Goal: Task Accomplishment & Management: Complete application form

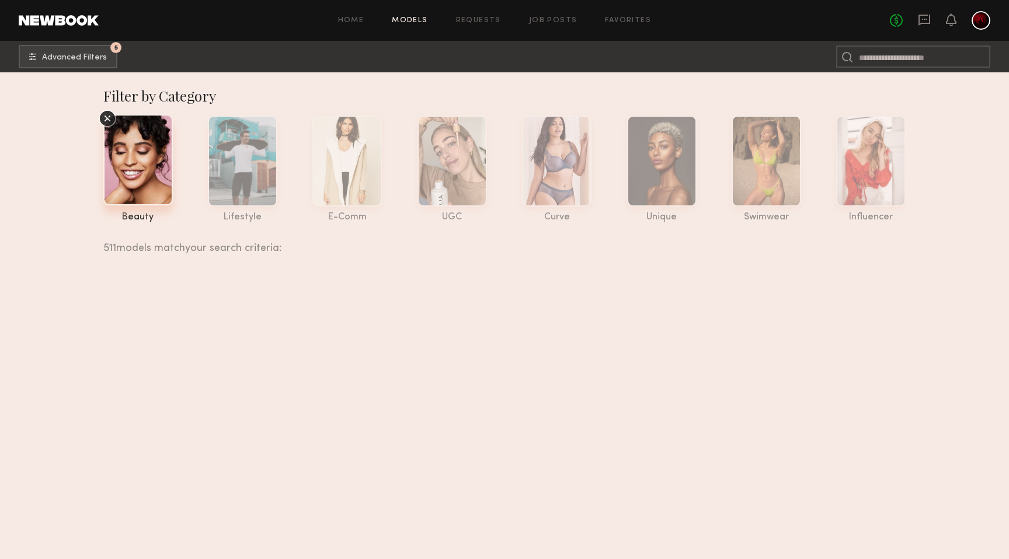
scroll to position [26331, 0]
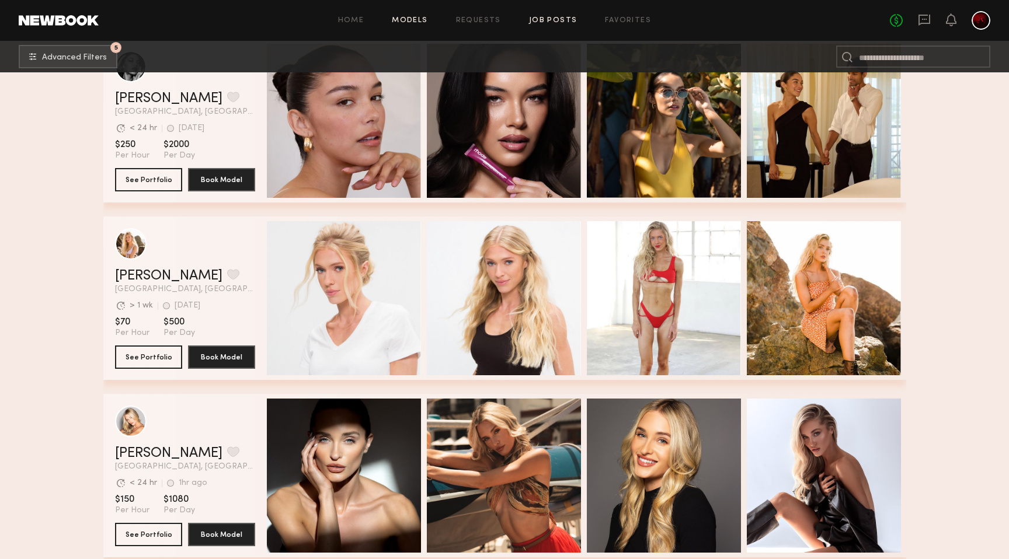
click at [547, 19] on link "Job Posts" at bounding box center [553, 21] width 48 height 8
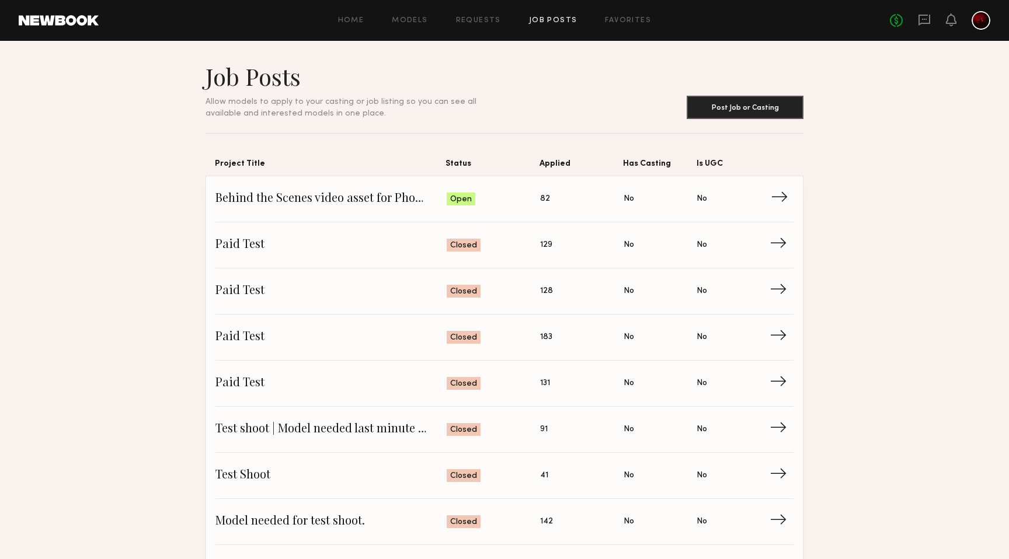
click at [412, 193] on span "Behind the Scenes video asset for Photographer" at bounding box center [330, 199] width 231 height 18
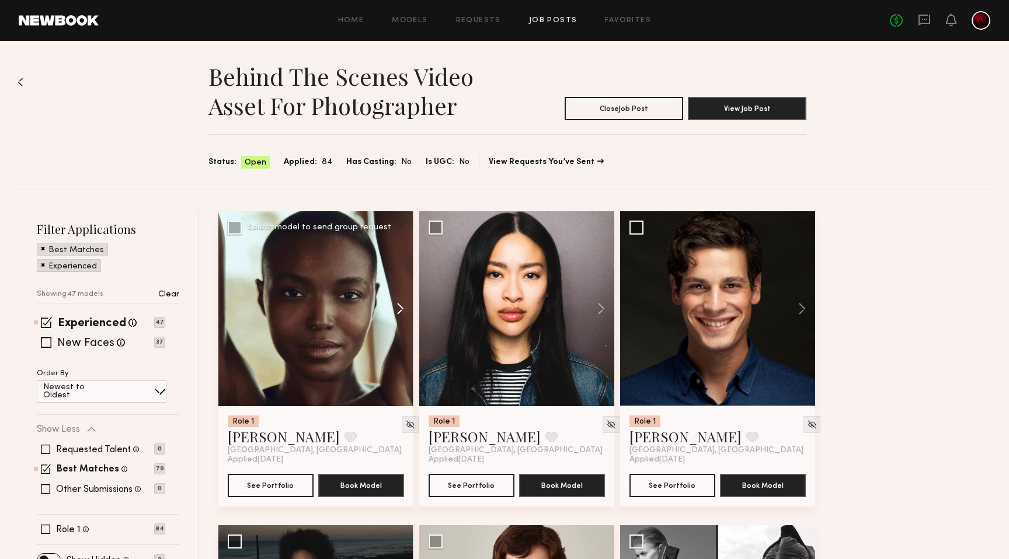
click at [398, 310] on button at bounding box center [394, 308] width 37 height 195
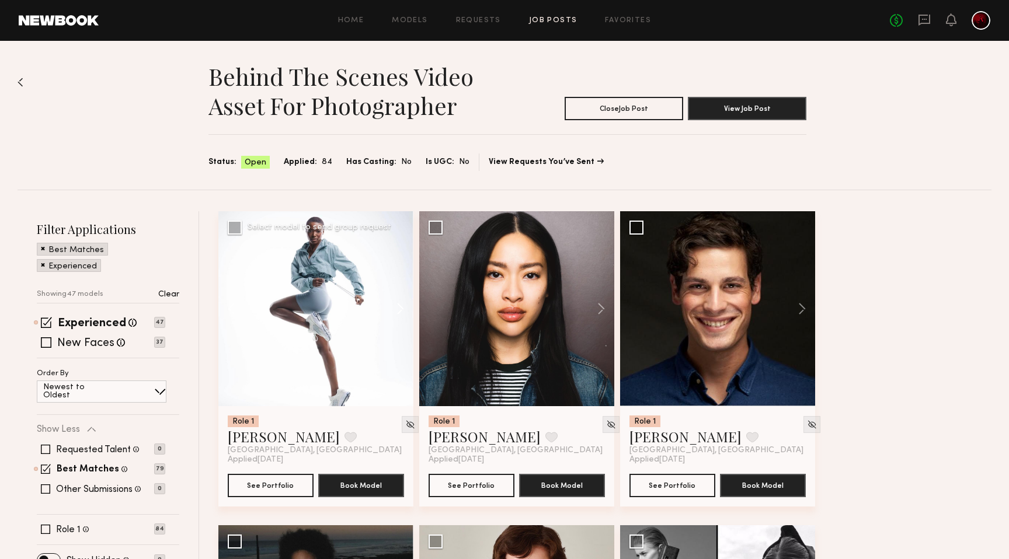
click at [398, 310] on button at bounding box center [394, 308] width 37 height 195
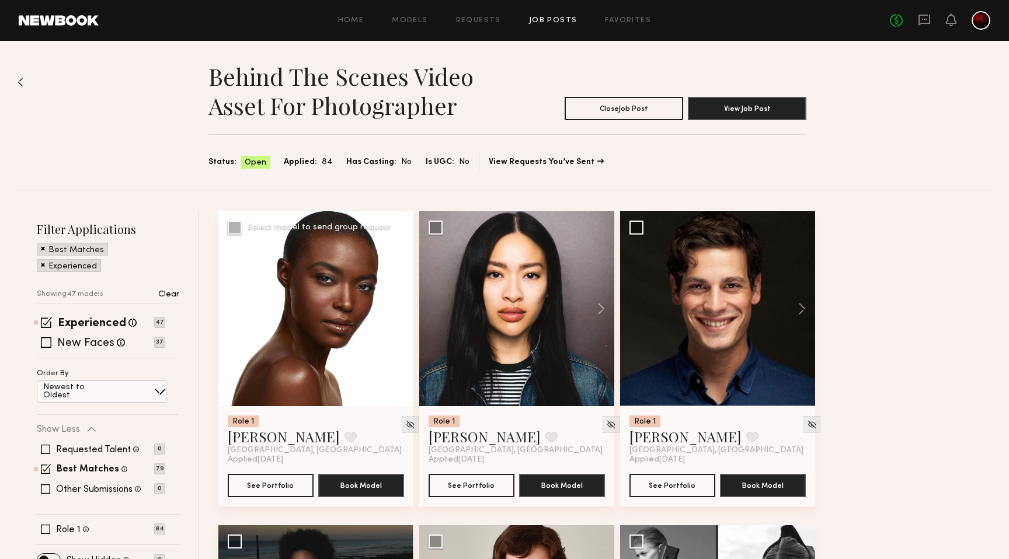
click at [398, 310] on button at bounding box center [394, 308] width 37 height 195
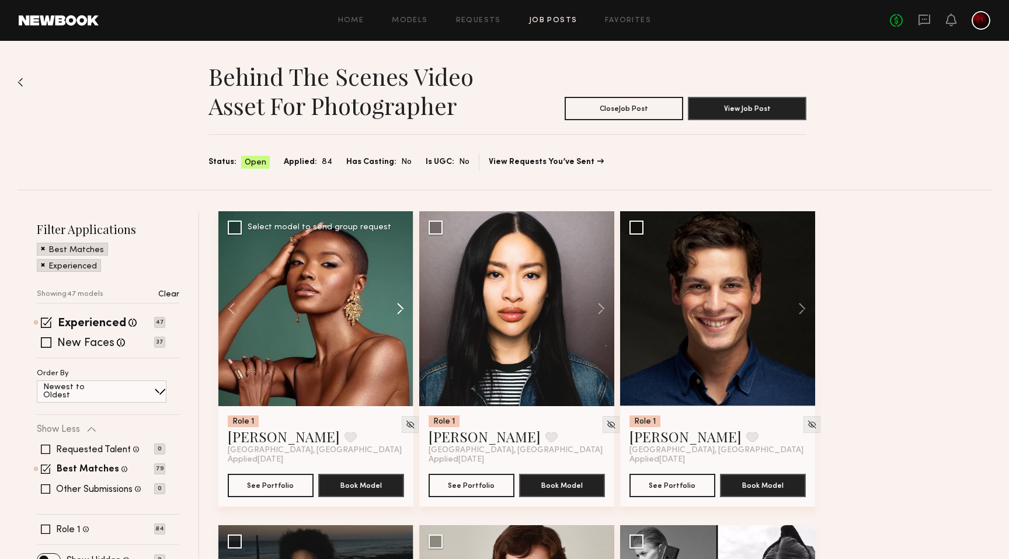
click at [398, 310] on button at bounding box center [394, 308] width 37 height 195
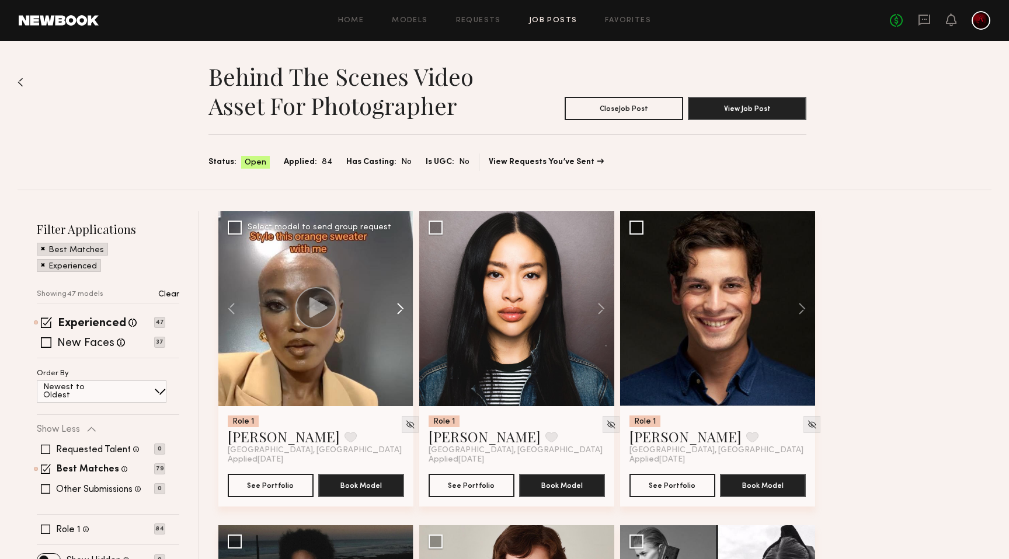
click at [398, 310] on button at bounding box center [394, 308] width 37 height 195
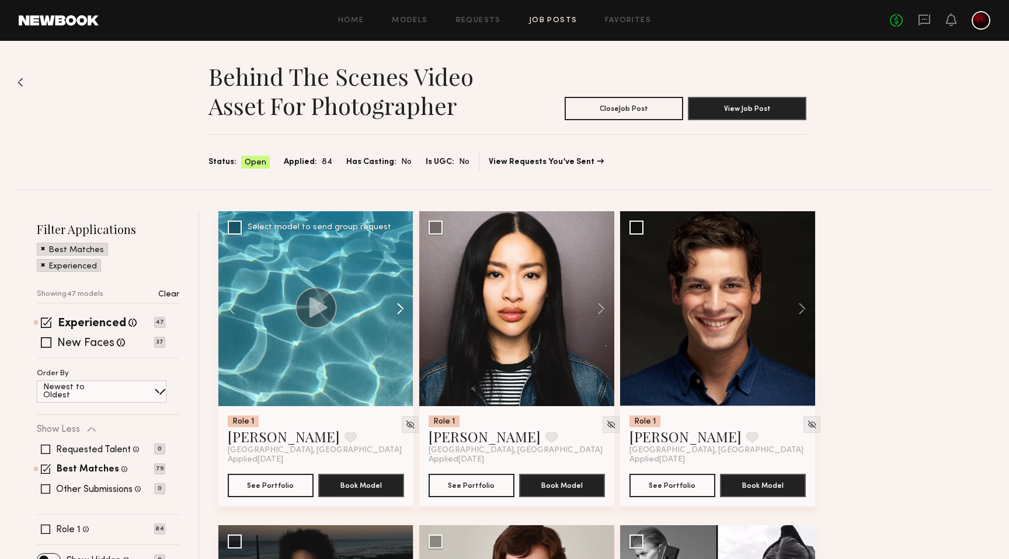
click at [398, 310] on button at bounding box center [394, 308] width 37 height 195
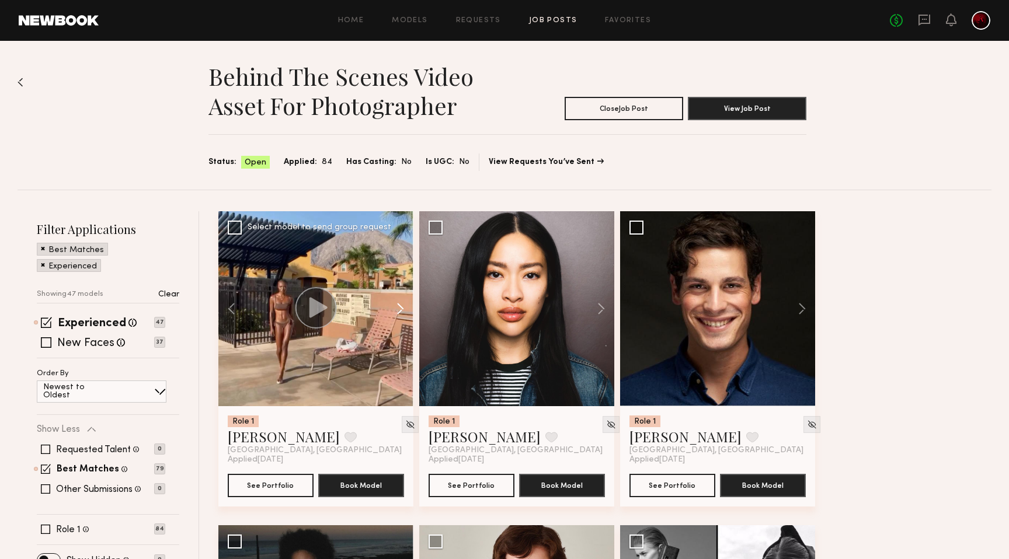
click at [398, 310] on button at bounding box center [394, 308] width 37 height 195
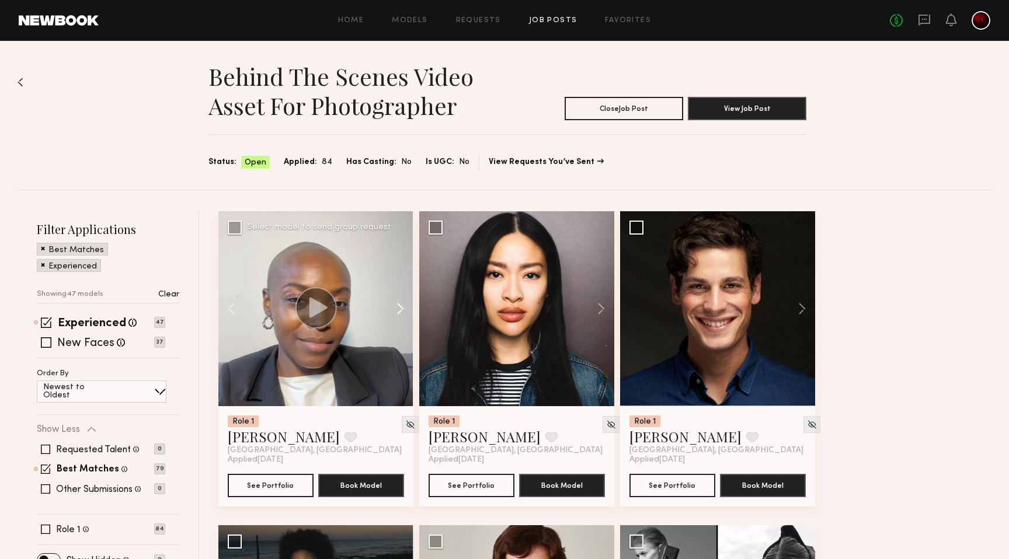
click at [398, 309] on button at bounding box center [394, 308] width 37 height 195
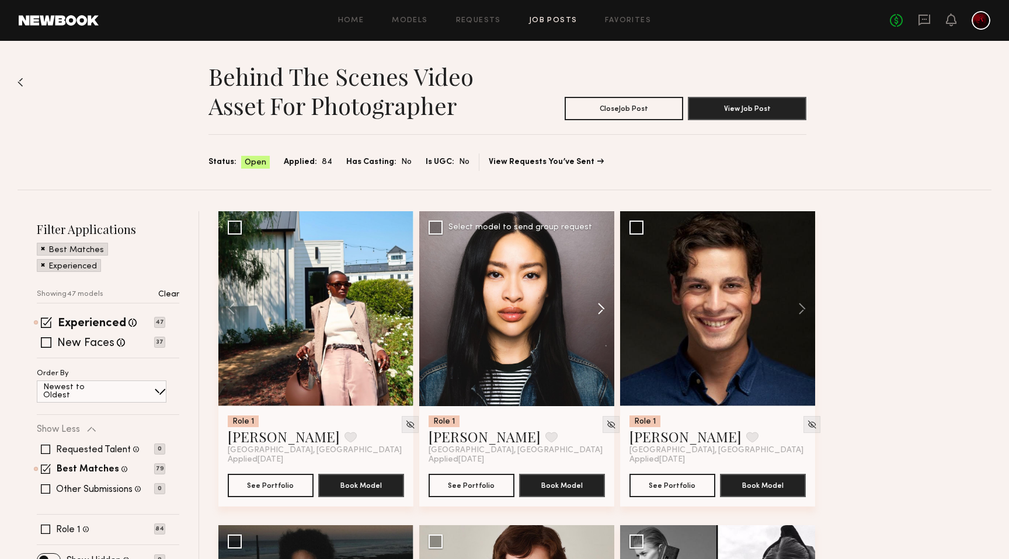
click at [598, 311] on button at bounding box center [595, 308] width 37 height 195
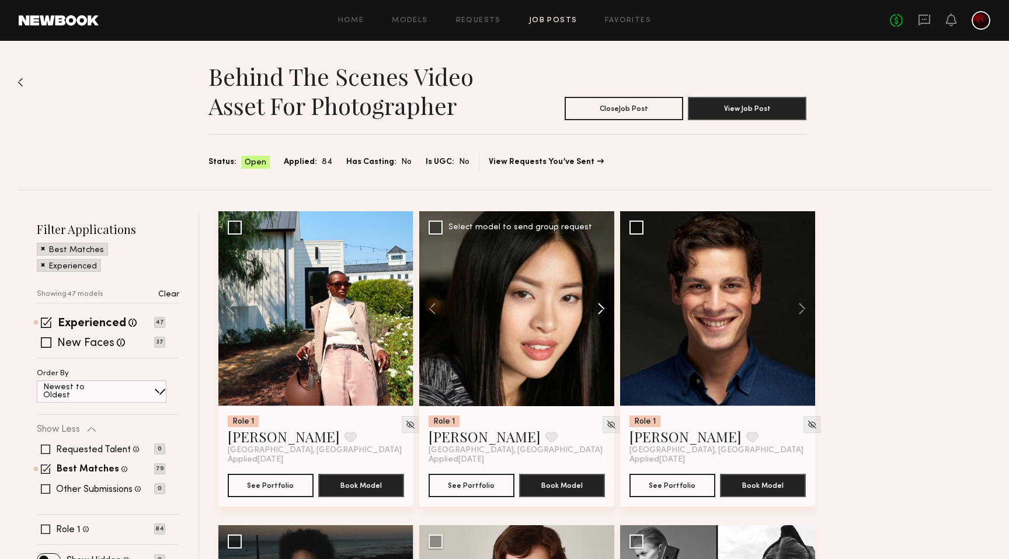
click at [598, 311] on button at bounding box center [595, 308] width 37 height 195
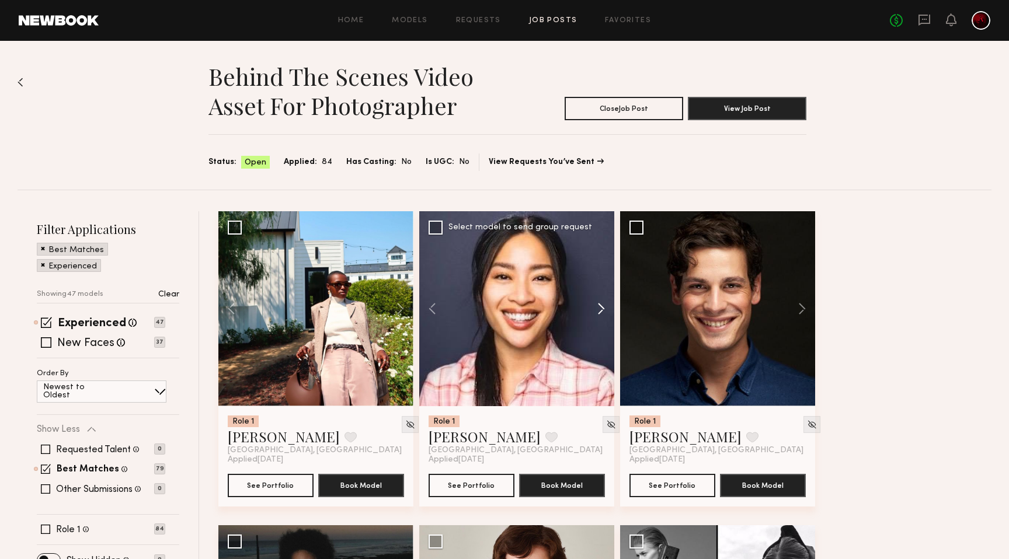
click at [598, 311] on button at bounding box center [595, 308] width 37 height 195
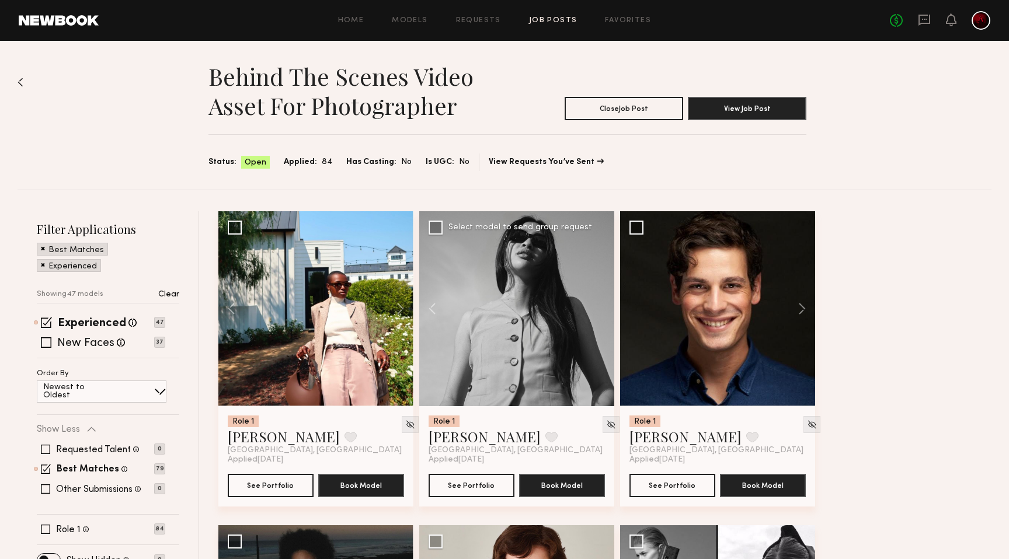
click at [598, 311] on div at bounding box center [516, 308] width 195 height 195
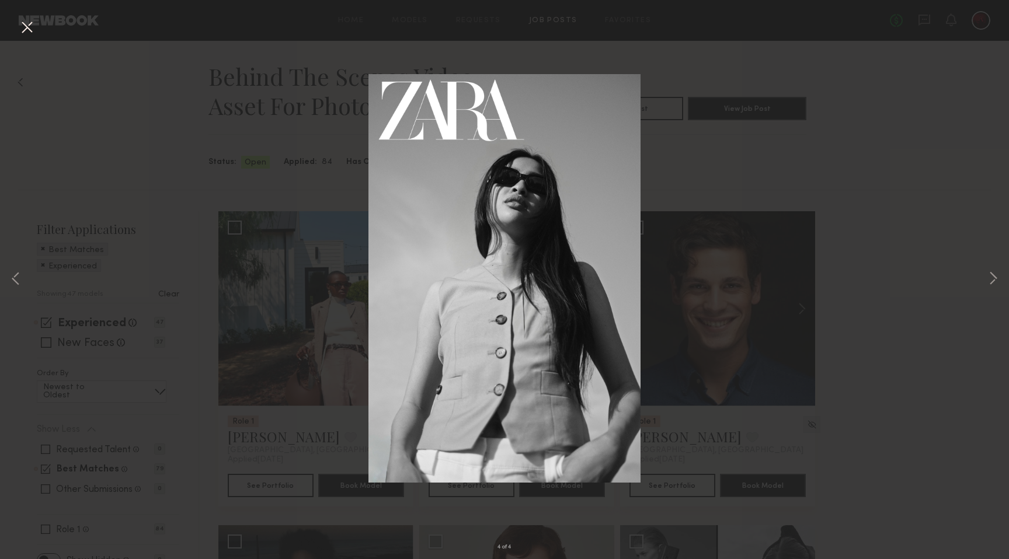
click at [24, 29] on button at bounding box center [27, 28] width 19 height 21
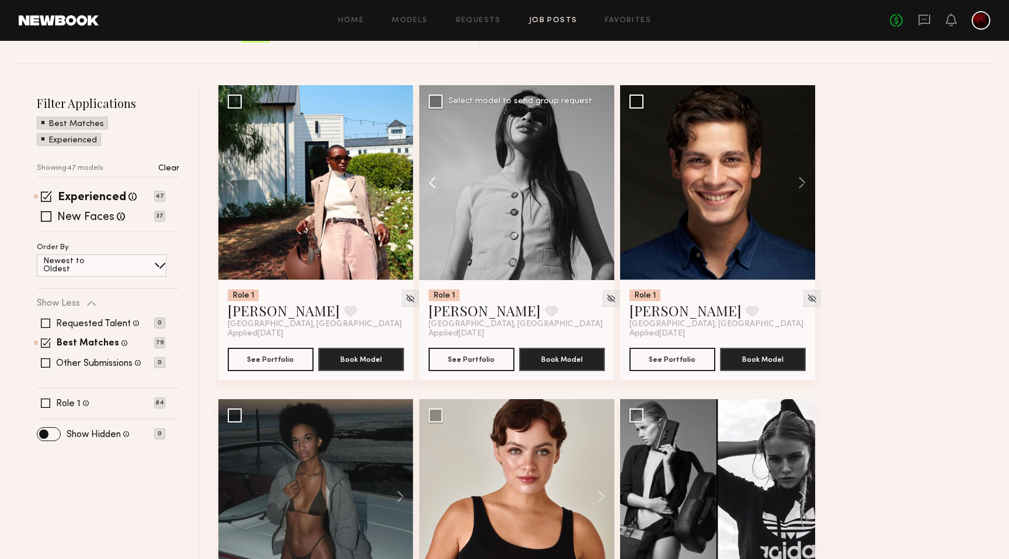
scroll to position [112, 0]
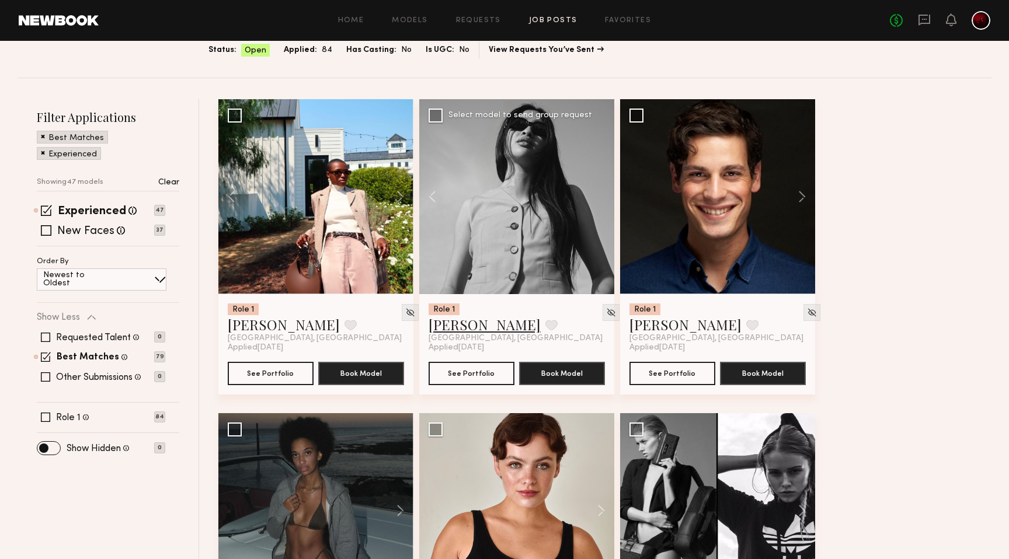
click at [465, 329] on link "[PERSON_NAME]" at bounding box center [485, 324] width 112 height 19
click at [170, 183] on p "Clear" at bounding box center [168, 183] width 21 height 8
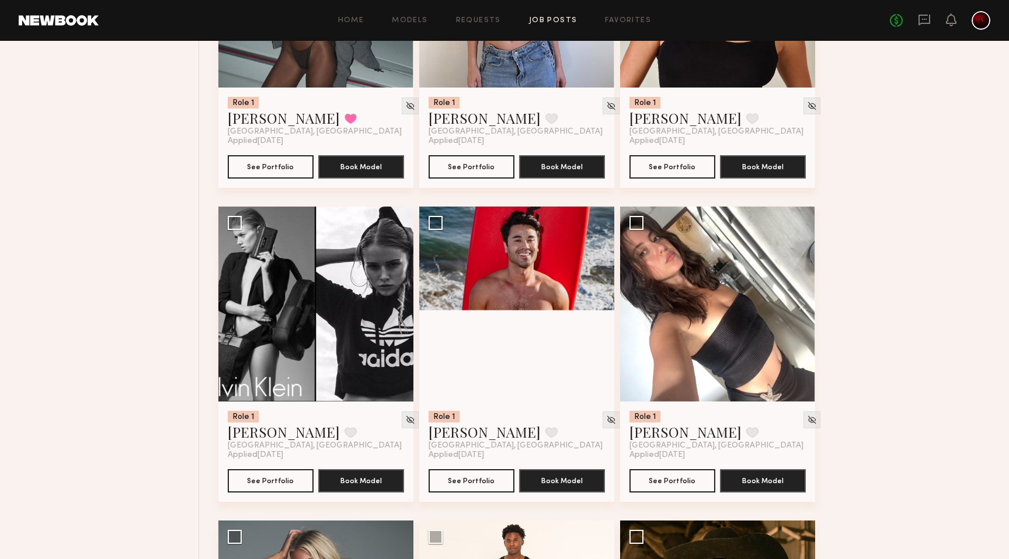
scroll to position [682, 0]
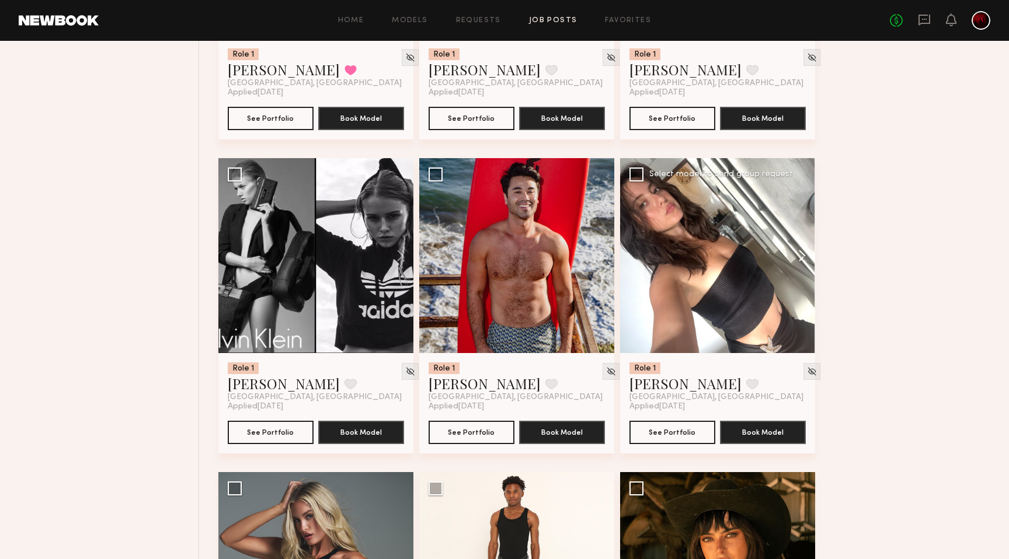
click at [799, 253] on button at bounding box center [796, 255] width 37 height 195
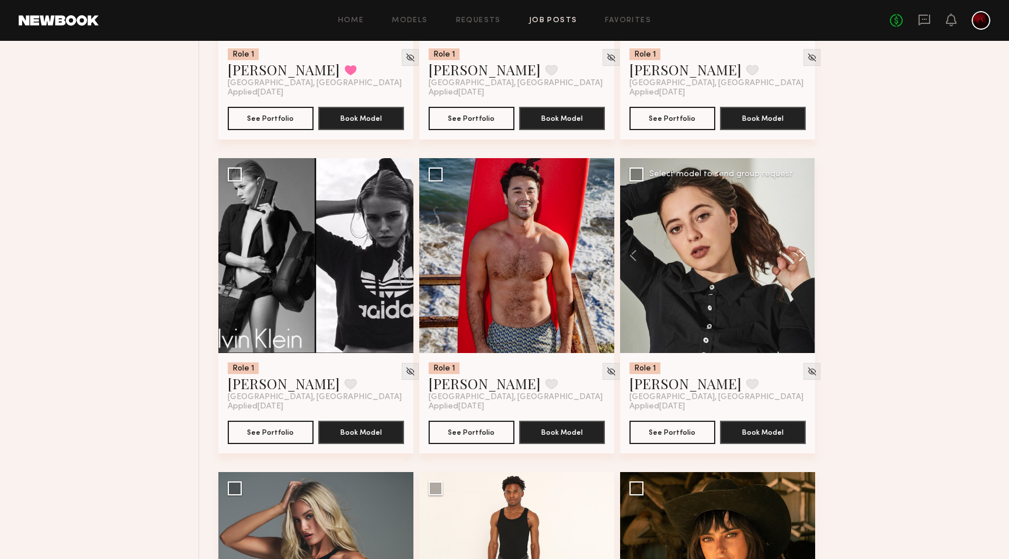
click at [799, 253] on button at bounding box center [796, 255] width 37 height 195
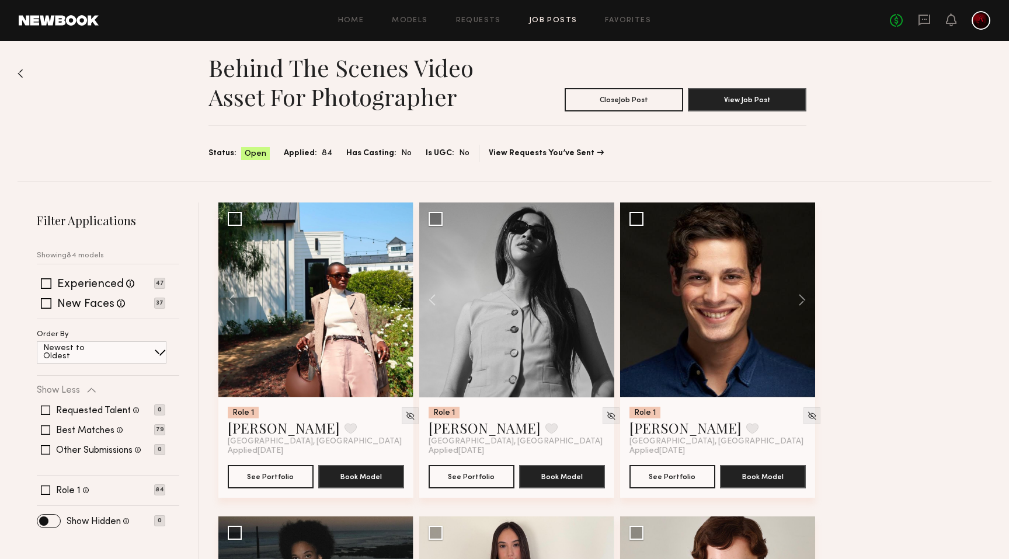
scroll to position [0, 0]
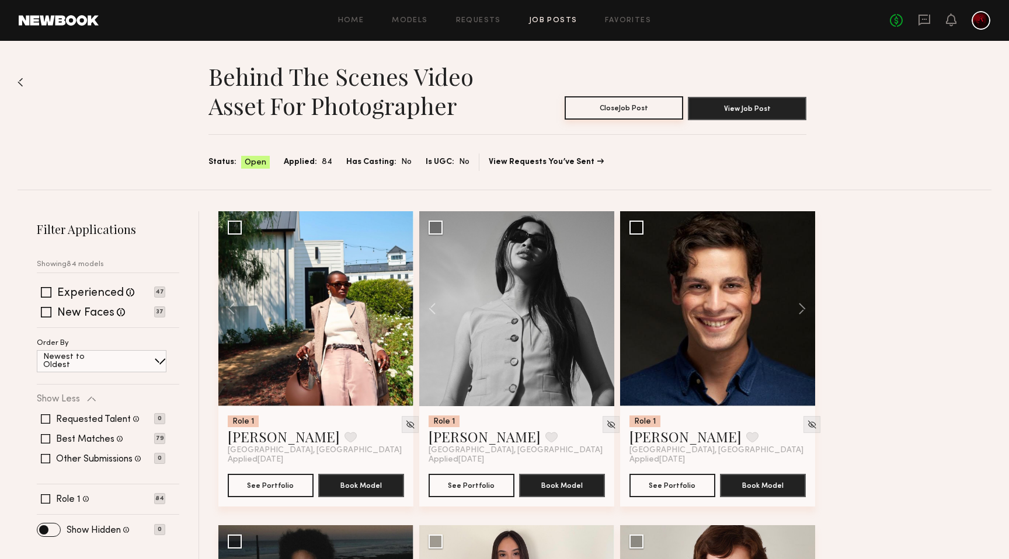
click at [645, 113] on button "Close Job Post" at bounding box center [624, 107] width 119 height 23
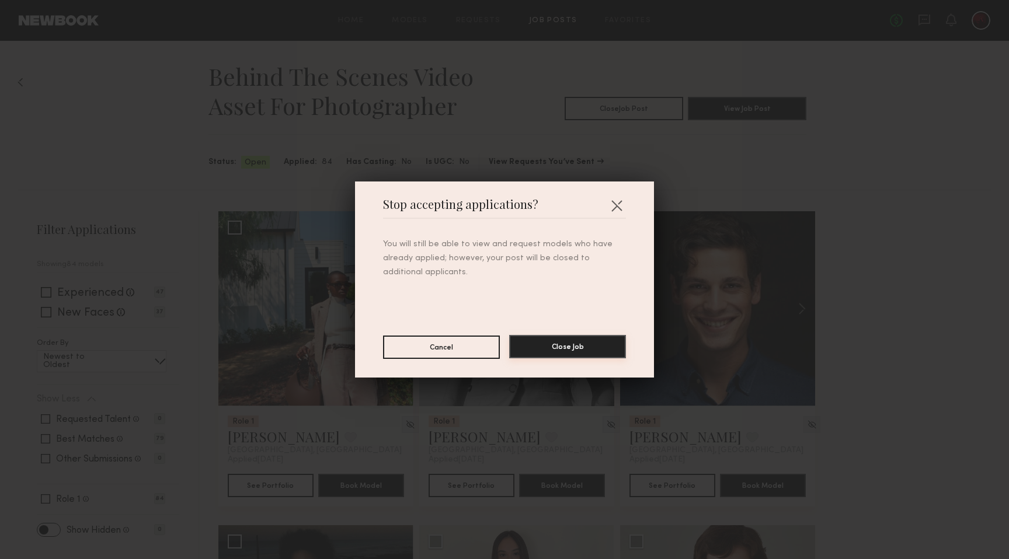
click at [556, 347] on button "Close Job" at bounding box center [567, 346] width 117 height 23
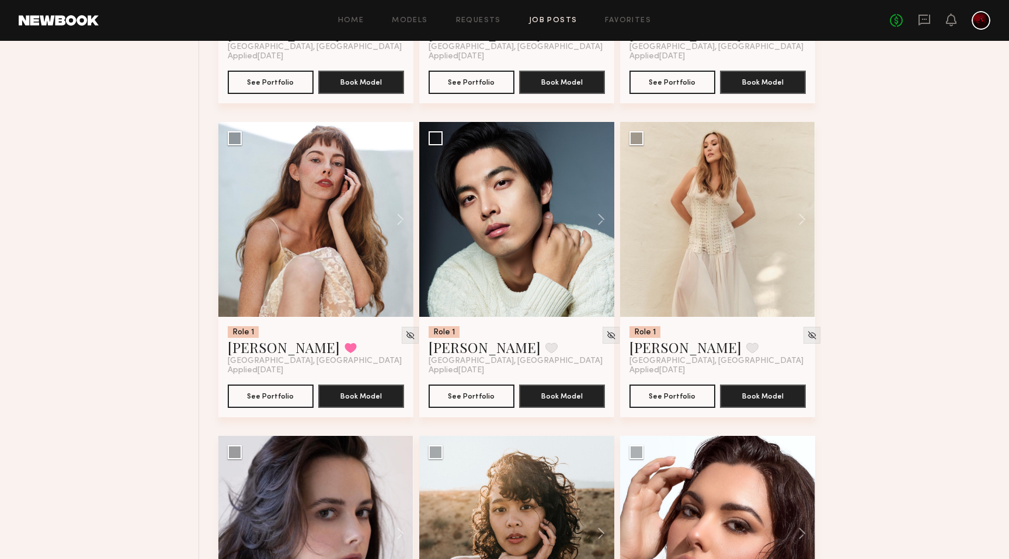
scroll to position [1187, 0]
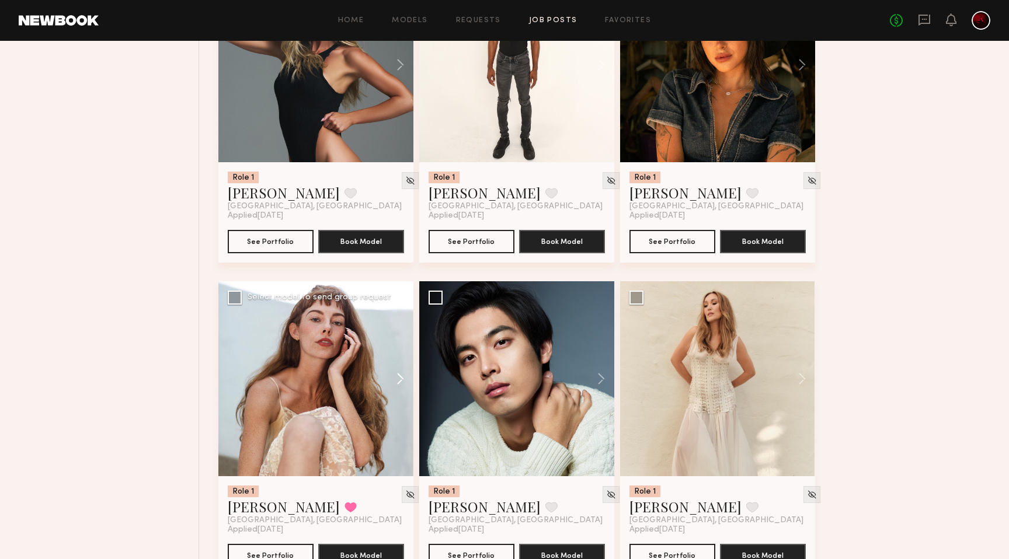
click at [398, 380] on button at bounding box center [394, 378] width 37 height 195
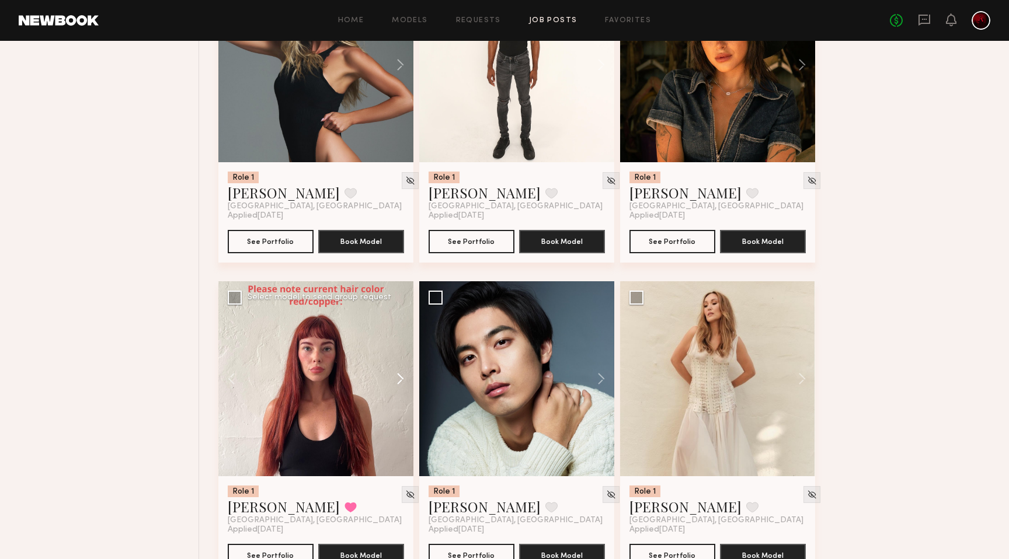
click at [398, 380] on button at bounding box center [394, 378] width 37 height 195
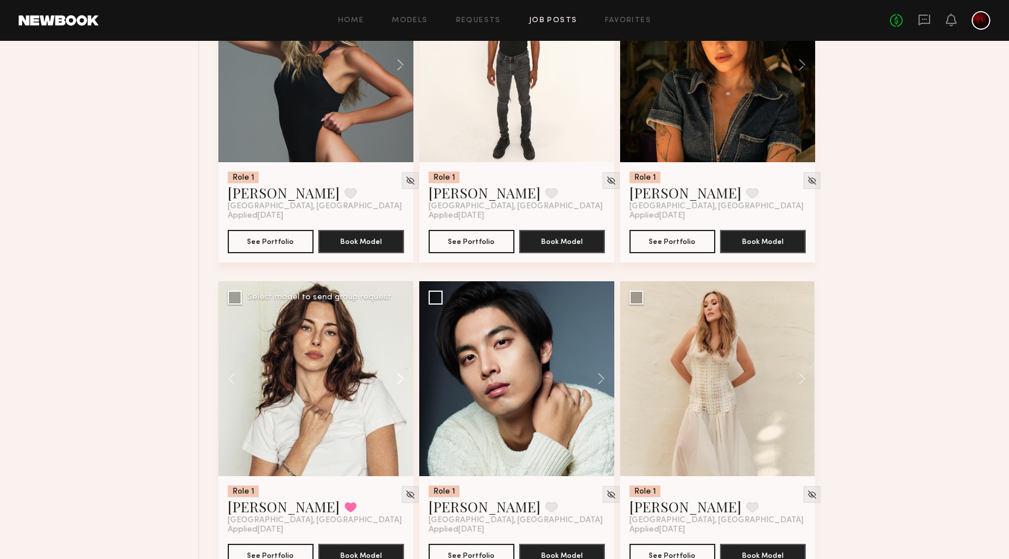
click at [398, 380] on button at bounding box center [394, 378] width 37 height 195
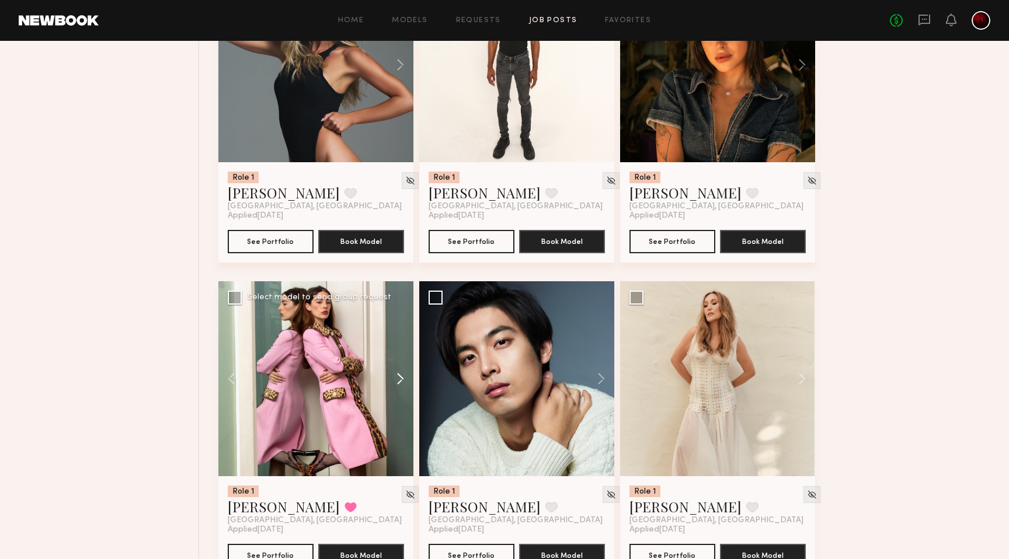
click at [398, 380] on button at bounding box center [394, 378] width 37 height 195
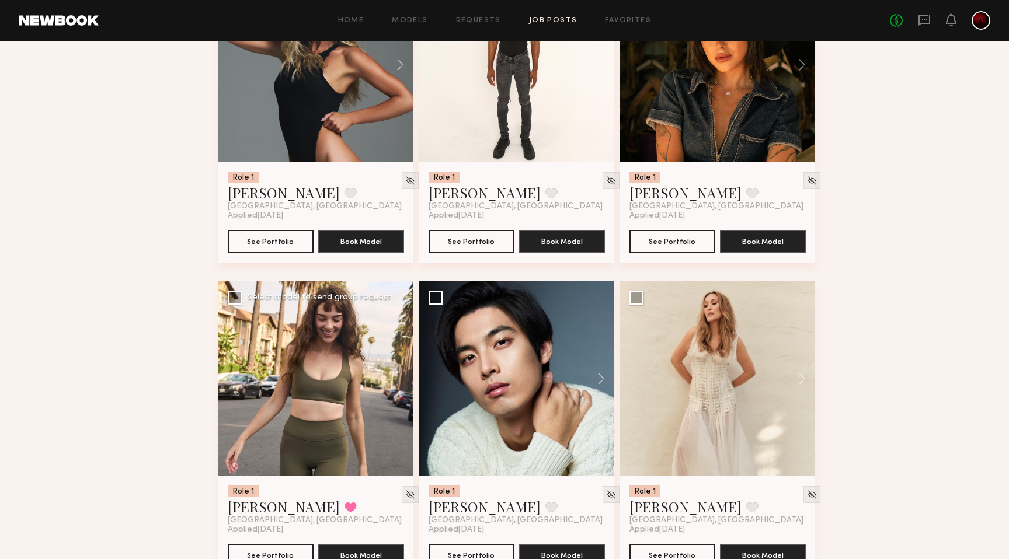
click at [398, 380] on div at bounding box center [315, 378] width 195 height 195
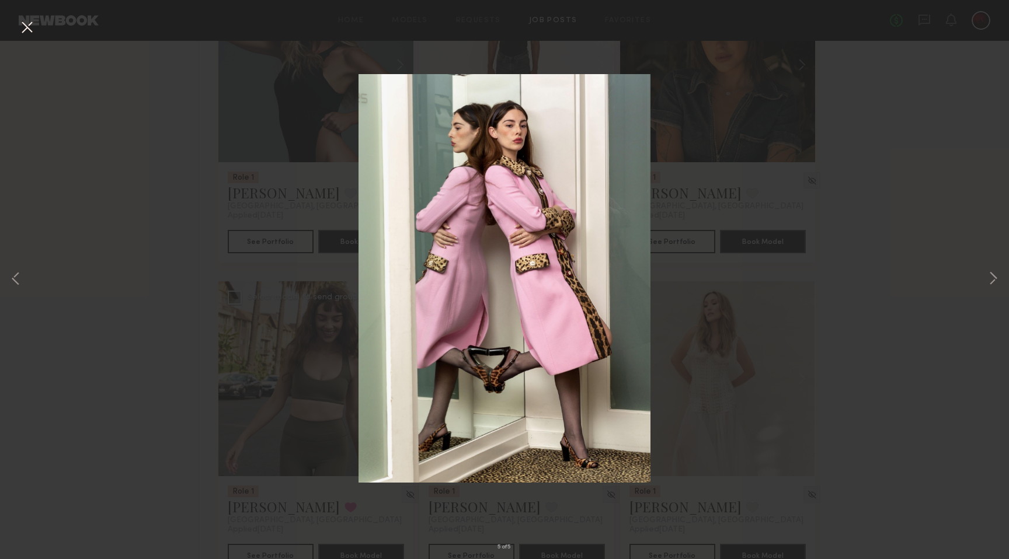
click at [32, 25] on button at bounding box center [27, 28] width 19 height 21
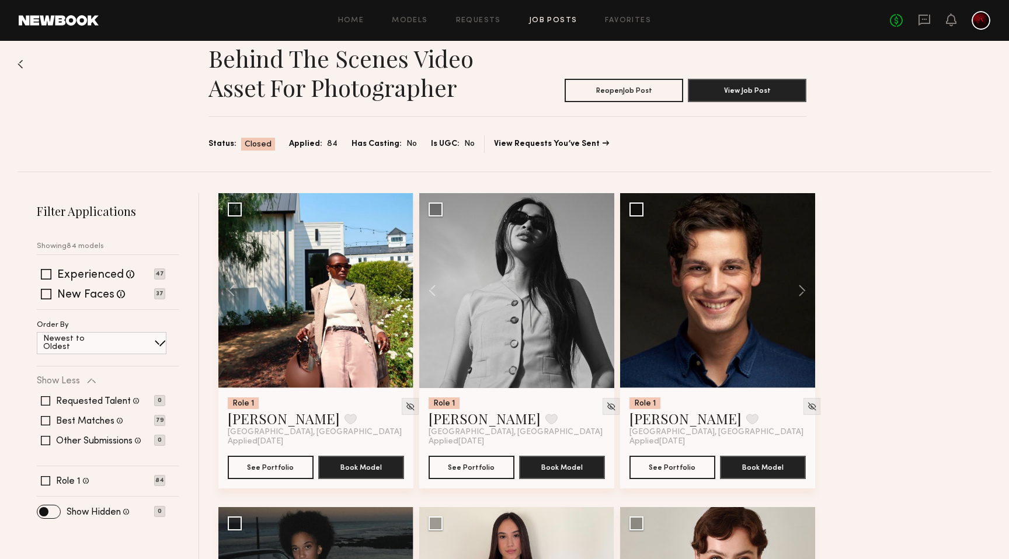
scroll to position [0, 0]
